Goal: Task Accomplishment & Management: Use online tool/utility

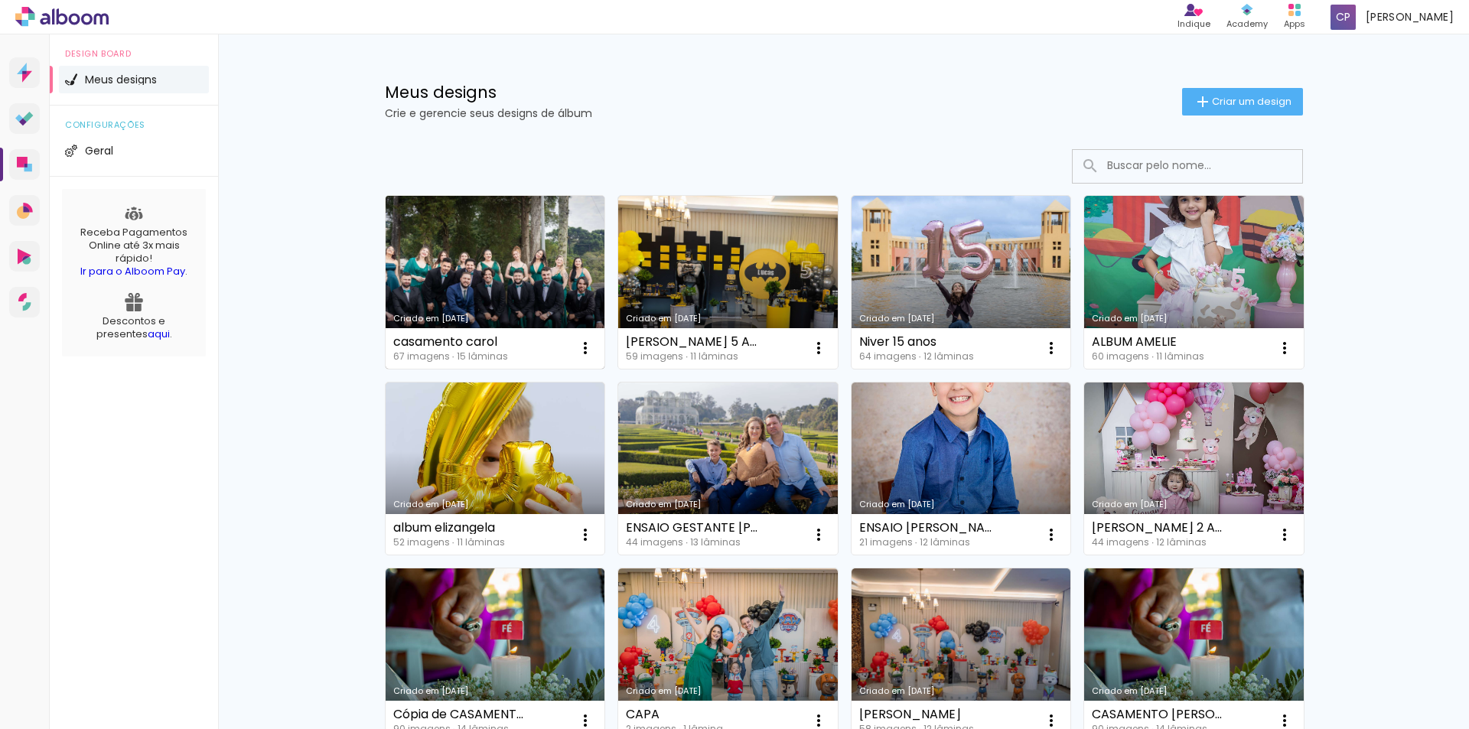
click at [519, 254] on link "Criado em [DATE]" at bounding box center [496, 282] width 220 height 173
